Goal: Information Seeking & Learning: Learn about a topic

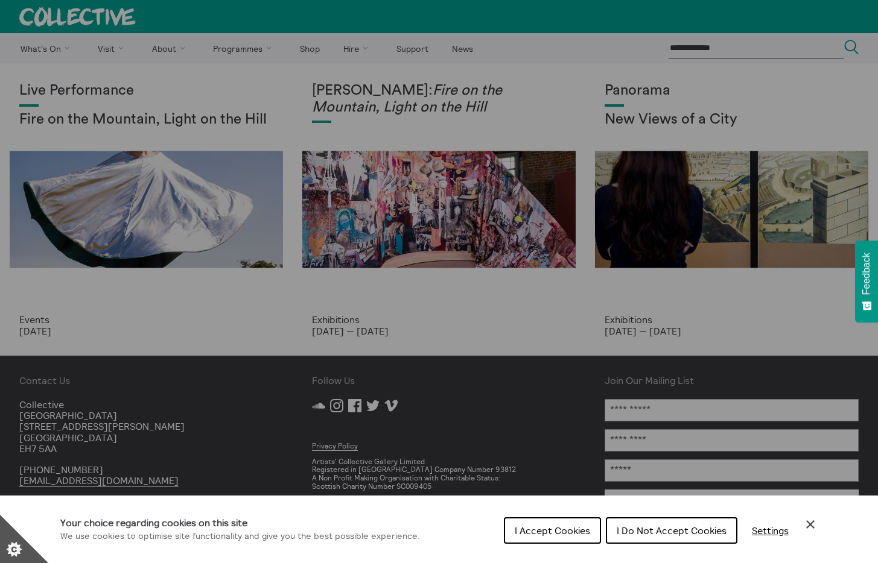
click at [658, 533] on span "I Do Not Accept Cookies" at bounding box center [672, 531] width 110 height 12
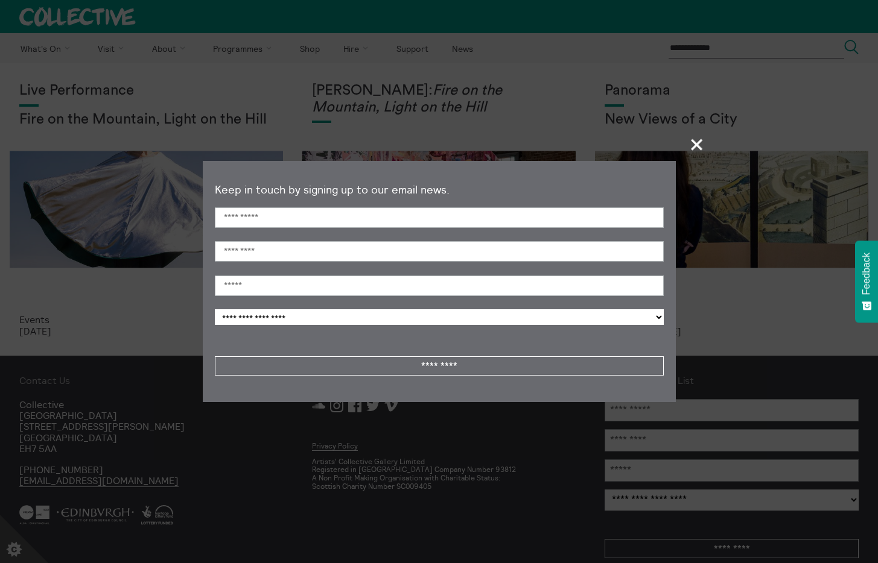
click at [703, 141] on span "+" at bounding box center [697, 145] width 36 height 36
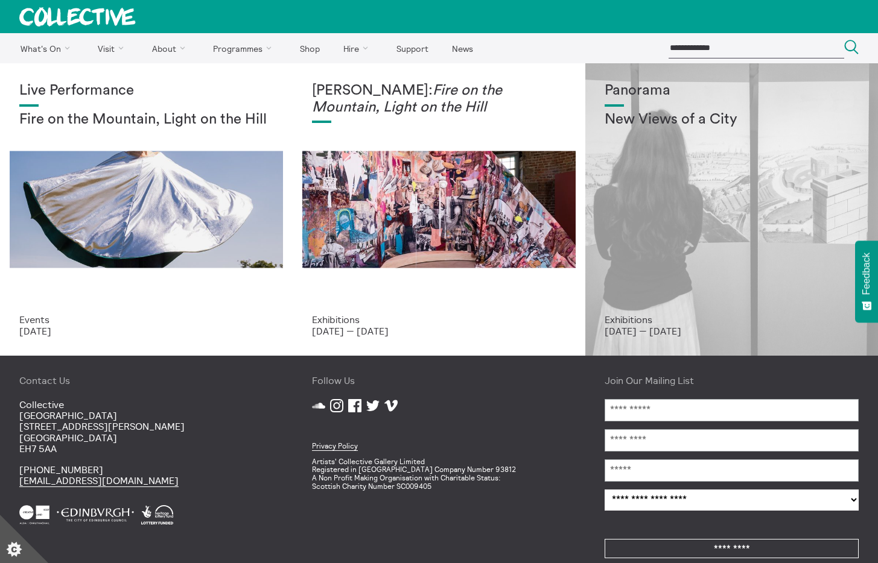
click at [644, 133] on div "Panorama New Views of a City" at bounding box center [731, 199] width 254 height 232
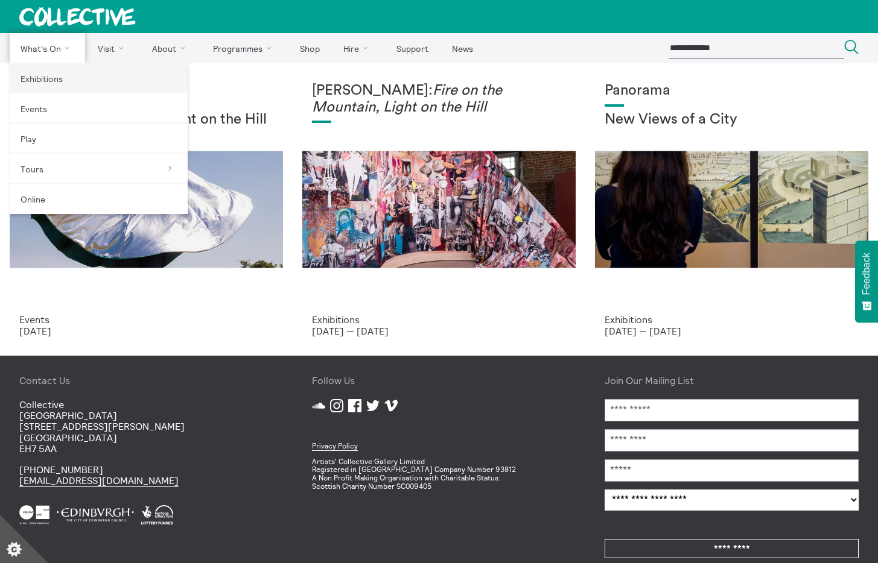
click at [51, 81] on link "Exhibitions" at bounding box center [99, 78] width 178 height 30
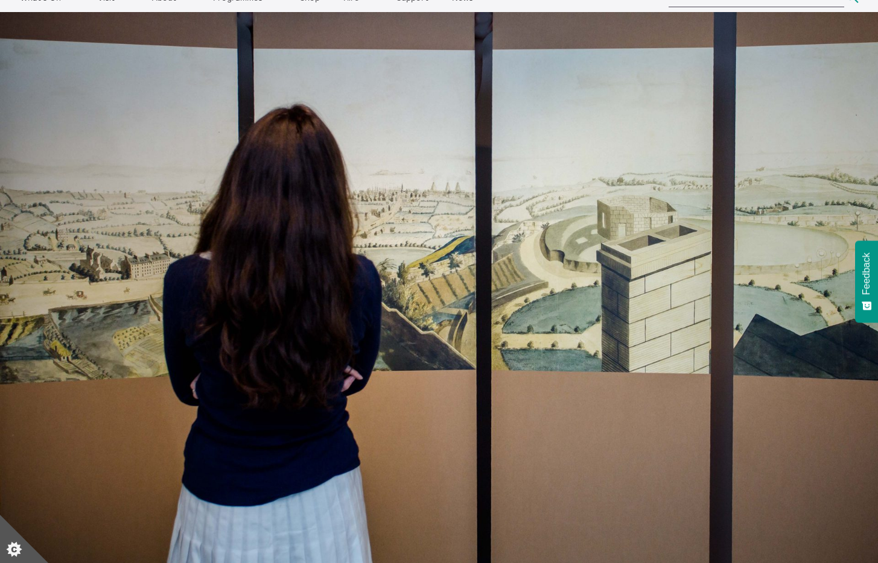
scroll to position [52, 0]
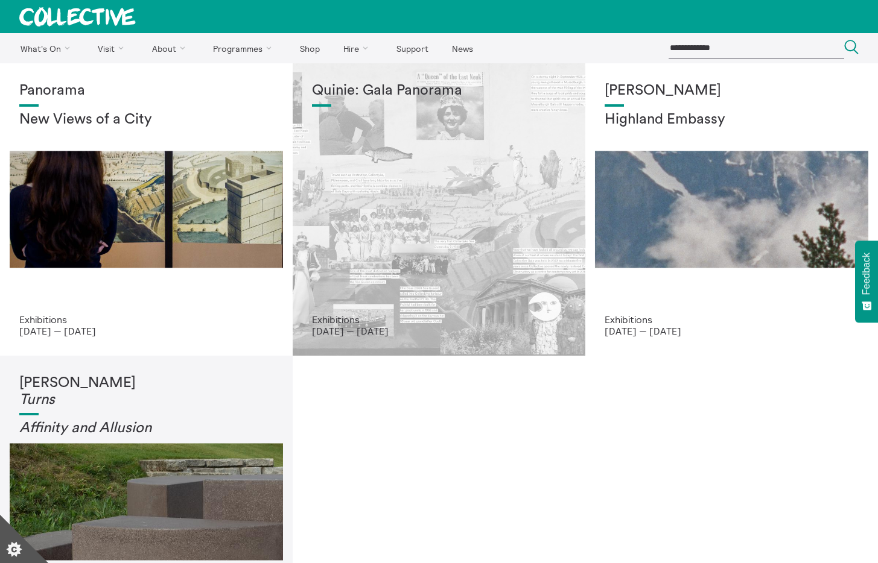
click at [385, 173] on div "Quinie: Gala Panorama" at bounding box center [439, 199] width 254 height 232
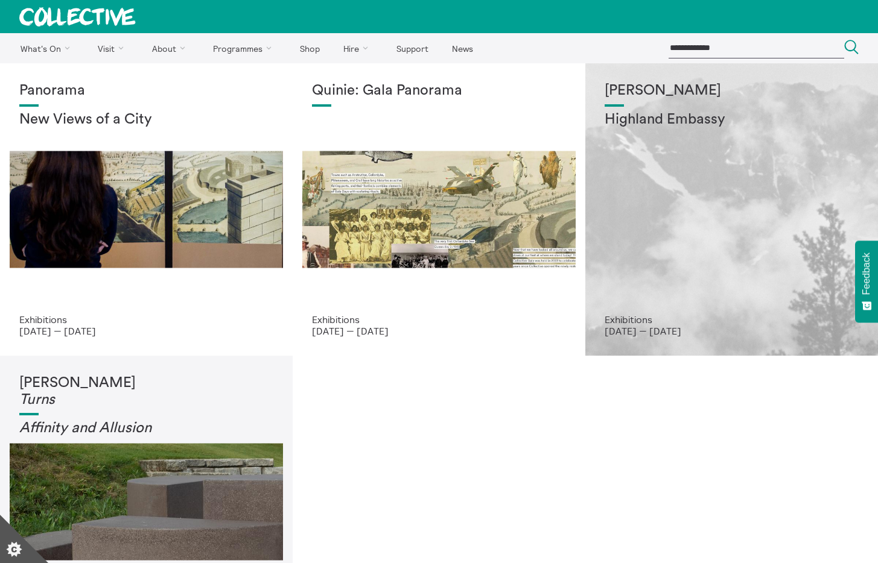
click at [699, 224] on div "Shen Xin Highland Embassy" at bounding box center [731, 199] width 254 height 232
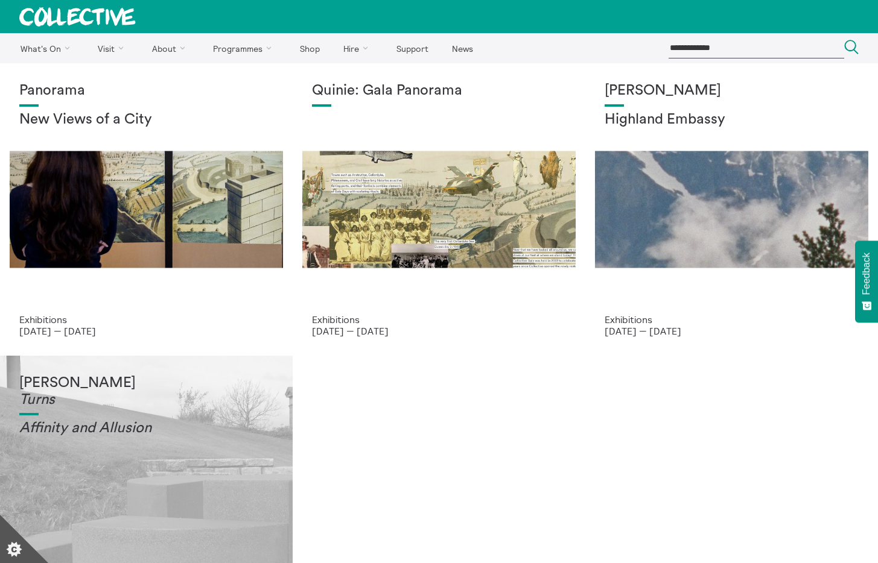
click at [176, 474] on div "Tessa Lynch Turns Affinity and Allusi on" at bounding box center [146, 491] width 254 height 232
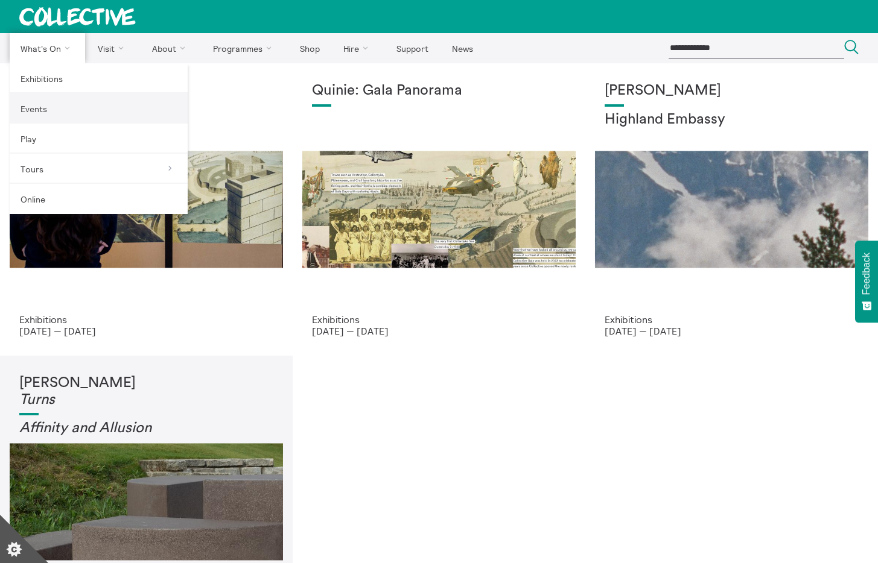
click at [45, 115] on link "Events" at bounding box center [99, 109] width 178 height 30
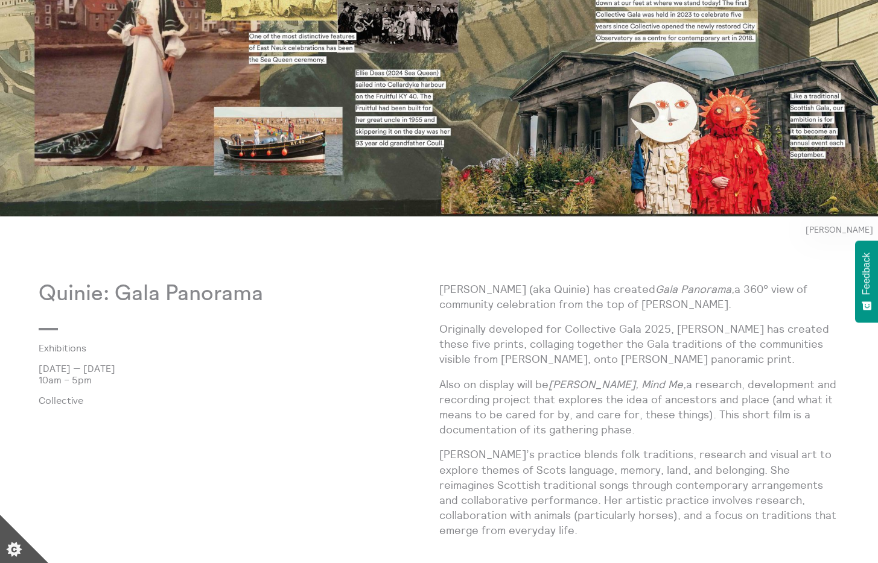
scroll to position [473, 0]
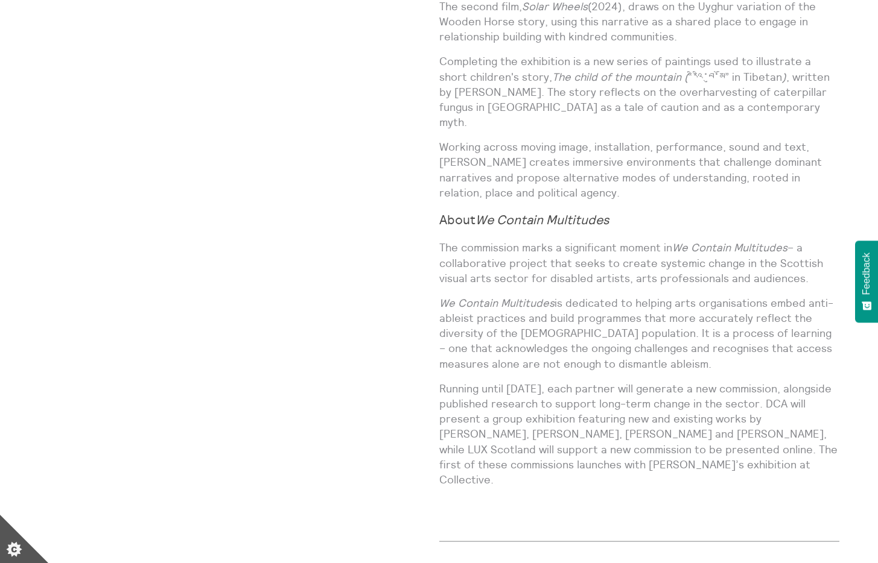
scroll to position [1024, 0]
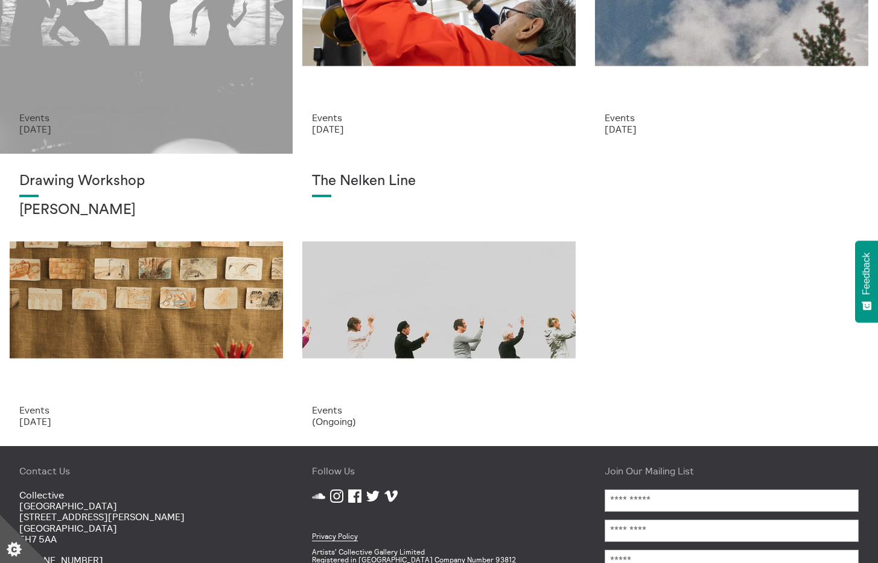
scroll to position [213, 0]
